Goal: Use online tool/utility: Utilize a website feature to perform a specific function

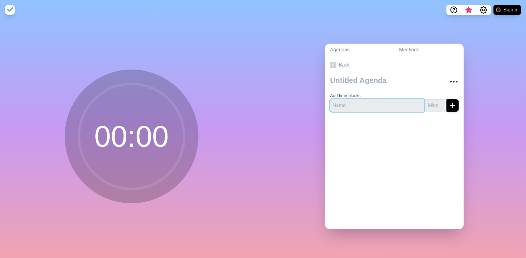
click at [351, 102] on input "text" at bounding box center [377, 105] width 94 height 12
type input "Mover"
click at [431, 104] on input "number" at bounding box center [435, 105] width 20 height 12
type input "5"
click at [449, 104] on icon "submit" at bounding box center [452, 105] width 7 height 7
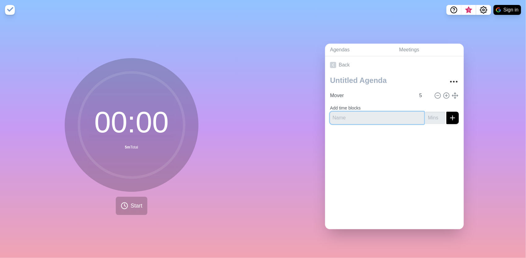
click at [346, 112] on input "text" at bounding box center [377, 118] width 94 height 12
type input "Seconder"
click at [425, 116] on input "number" at bounding box center [435, 118] width 20 height 12
type input "3"
click at [449, 117] on icon "submit" at bounding box center [452, 117] width 7 height 7
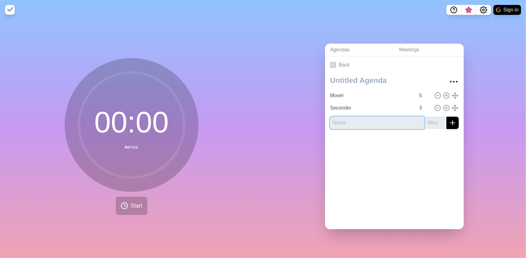
click at [344, 119] on input "text" at bounding box center [377, 123] width 94 height 12
type input "Speaker"
click at [429, 122] on input "number" at bounding box center [435, 123] width 20 height 12
type input "2"
click at [449, 122] on icon "submit" at bounding box center [452, 122] width 7 height 7
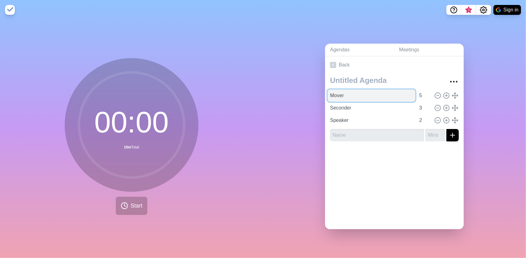
click at [334, 94] on input "Mover" at bounding box center [371, 95] width 88 height 12
click at [347, 154] on div at bounding box center [394, 158] width 139 height 25
click at [402, 46] on link "Meetings" at bounding box center [429, 50] width 70 height 13
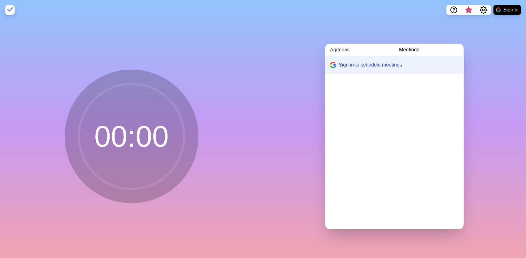
click at [341, 48] on link "Agendas" at bounding box center [359, 50] width 69 height 13
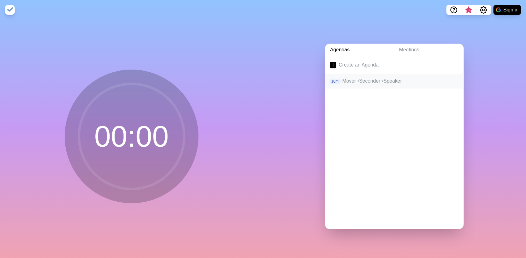
click at [357, 78] on span "•" at bounding box center [358, 80] width 2 height 5
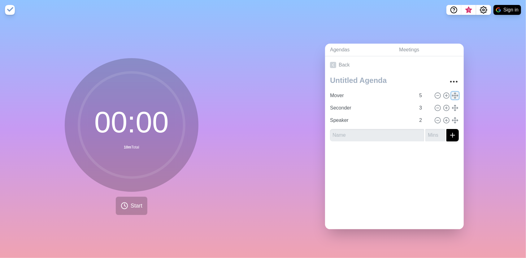
click at [455, 95] on line at bounding box center [455, 96] width 0 height 6
click at [6, 9] on img at bounding box center [10, 10] width 10 height 10
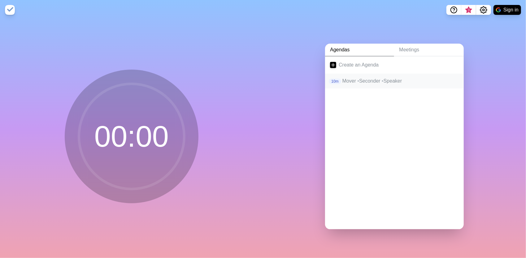
click at [330, 79] on p "10m" at bounding box center [335, 82] width 12 height 6
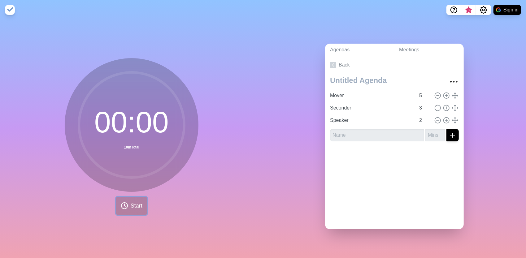
click at [127, 203] on button "Start" at bounding box center [132, 206] width 32 height 18
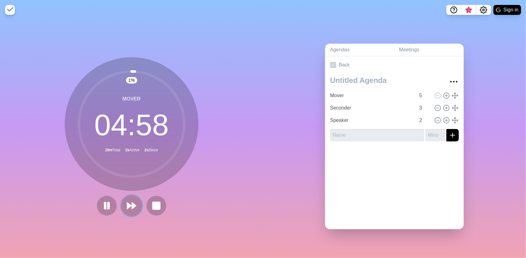
click at [132, 204] on polygon at bounding box center [134, 206] width 4 height 6
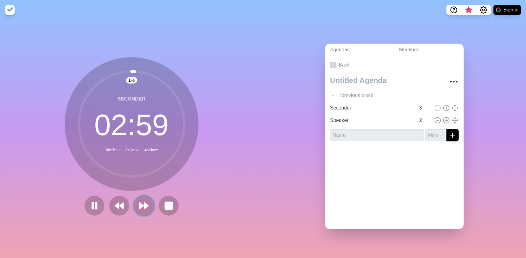
click at [144, 203] on polygon at bounding box center [146, 206] width 4 height 6
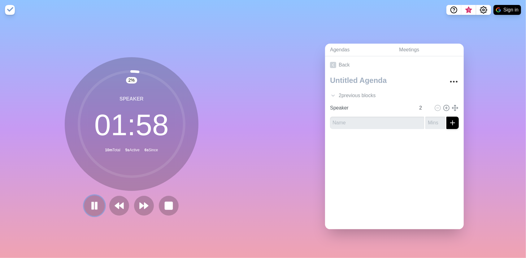
click at [95, 207] on rect at bounding box center [96, 205] width 2 height 7
click at [93, 205] on icon at bounding box center [94, 206] width 11 height 11
click at [95, 205] on rect at bounding box center [96, 205] width 2 height 6
click at [167, 205] on rect at bounding box center [169, 206] width 8 height 8
